Goal: Task Accomplishment & Management: Manage account settings

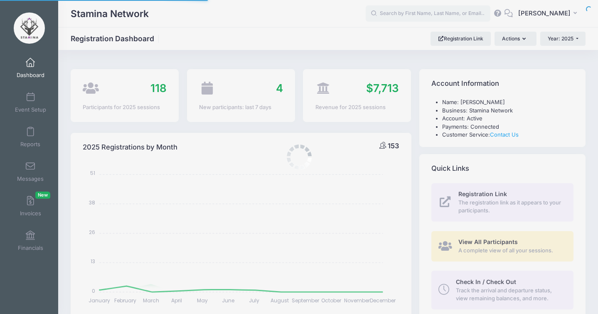
select select
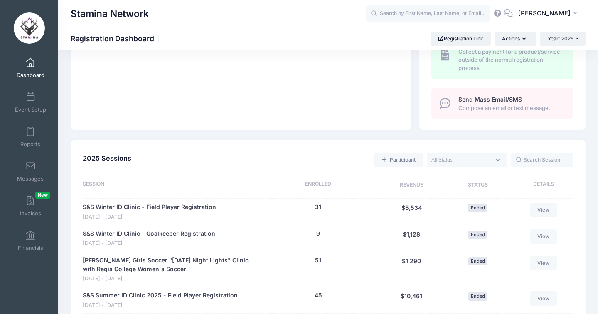
scroll to position [437, 0]
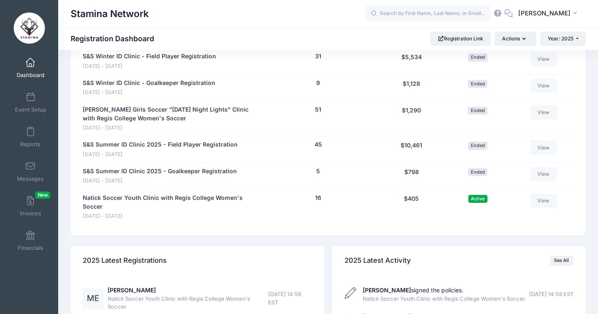
click at [410, 197] on div "$405" at bounding box center [412, 206] width 69 height 27
click at [318, 198] on button "16" at bounding box center [318, 197] width 6 height 9
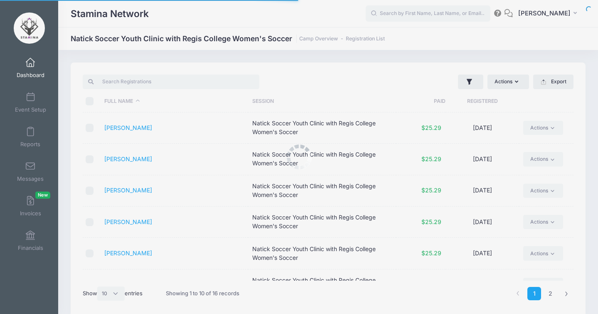
select select "10"
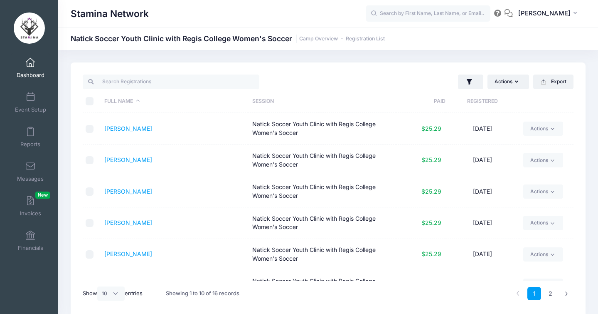
scroll to position [145, 0]
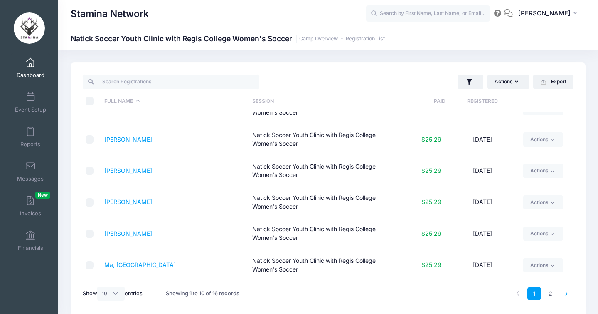
click at [563, 293] on link at bounding box center [567, 293] width 14 height 14
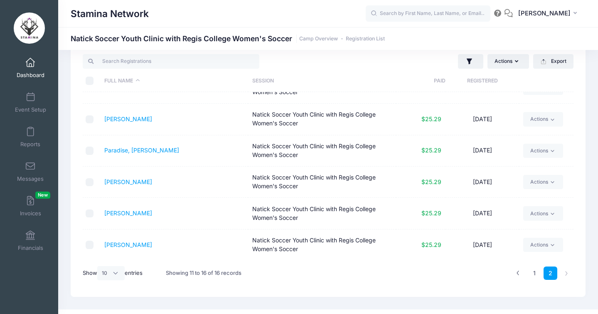
scroll to position [35, 0]
